Goal: Task Accomplishment & Management: Complete application form

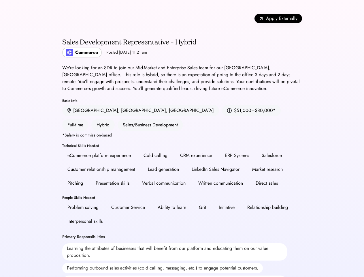
click at [182, 152] on div "CRM experience" at bounding box center [196, 155] width 32 height 7
click at [182, 18] on div "Apply Externally" at bounding box center [182, 18] width 240 height 23
click at [278, 18] on span "Apply Externally" at bounding box center [281, 18] width 31 height 7
click at [182, 164] on div "Lead generation" at bounding box center [164, 170] width 42 height 12
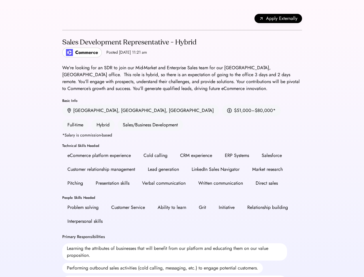
click at [182, 164] on div "Lead generation" at bounding box center [164, 170] width 42 height 12
click at [182, 47] on h2 "Sales Development Representative - Hybrid" at bounding box center [129, 42] width 134 height 10
click at [129, 47] on h2 "Sales Development Representative - Hybrid" at bounding box center [129, 42] width 134 height 10
click at [129, 42] on div "Sales Development Representative - Hybrid" at bounding box center [129, 42] width 134 height 9
click at [110, 53] on div "Posted [DATE] 11:21 am" at bounding box center [126, 53] width 41 height 6
